Goal: Information Seeking & Learning: Check status

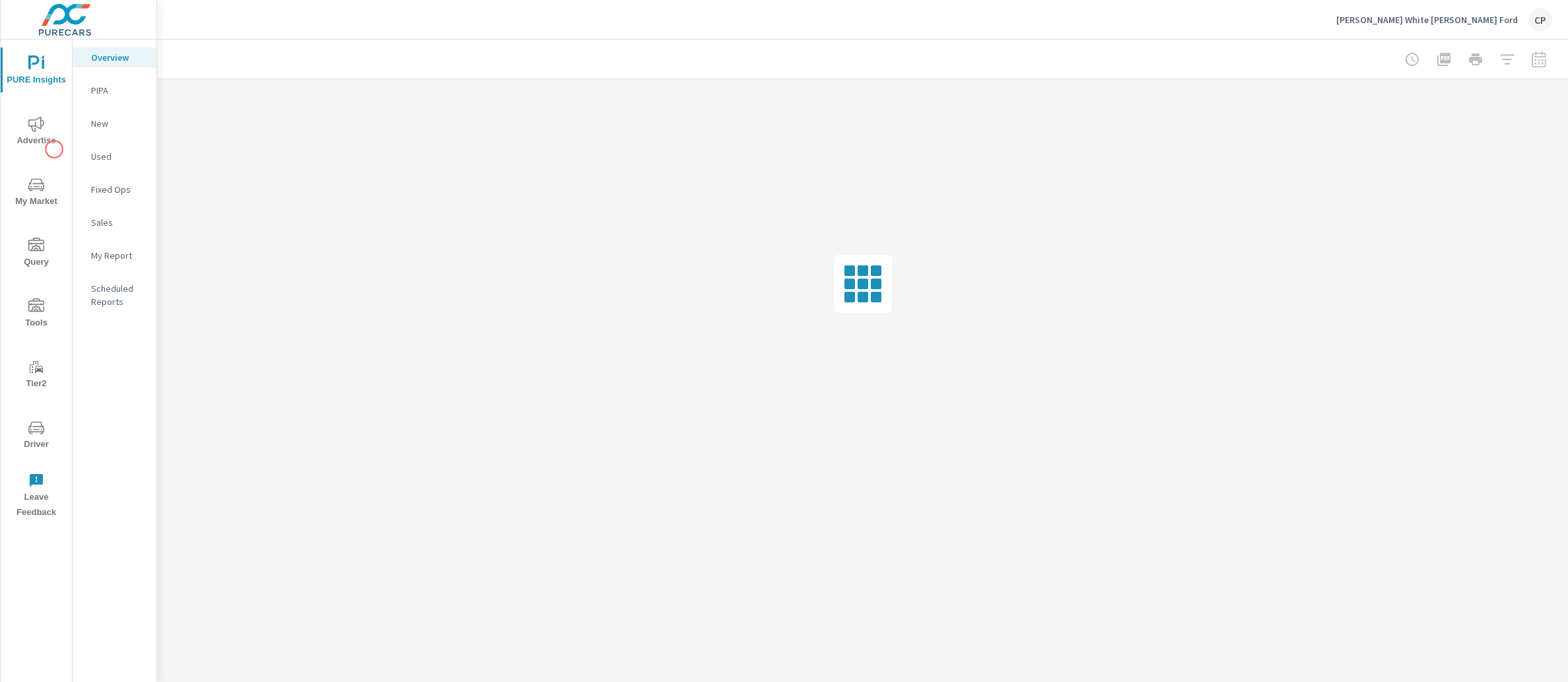
click at [52, 132] on span "Advertise" at bounding box center [36, 132] width 63 height 33
click at [107, 440] on div "Calls" at bounding box center [114, 447] width 83 height 20
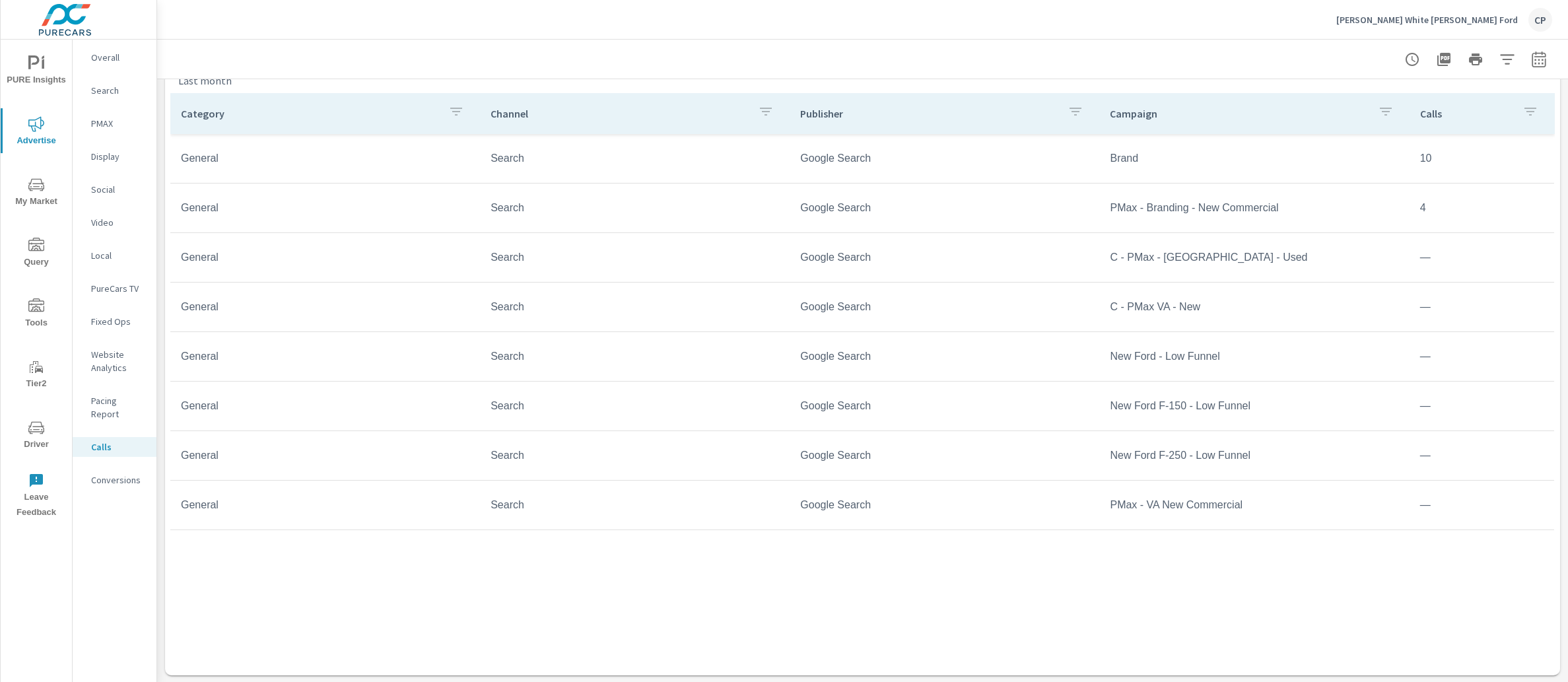
scroll to position [625, 0]
